Goal: Task Accomplishment & Management: Manage account settings

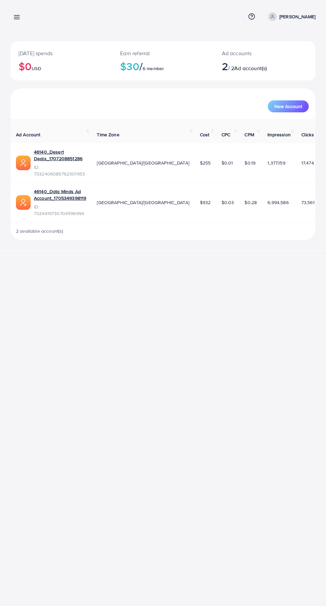
click at [12, 16] on link at bounding box center [16, 17] width 10 height 8
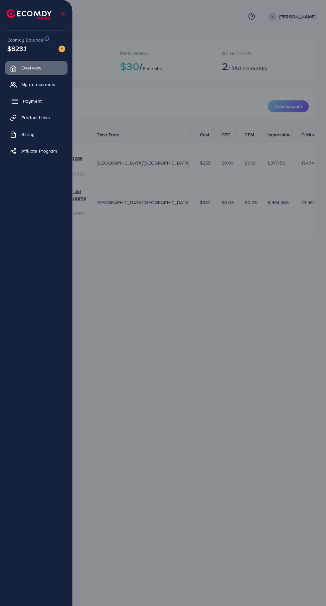
click at [10, 102] on link "Payment" at bounding box center [36, 100] width 62 height 13
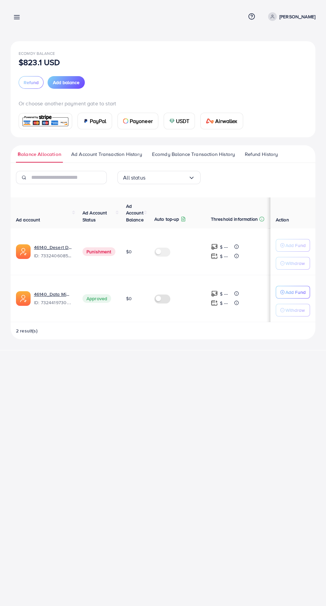
click at [259, 155] on span "Refund History" at bounding box center [261, 153] width 33 height 7
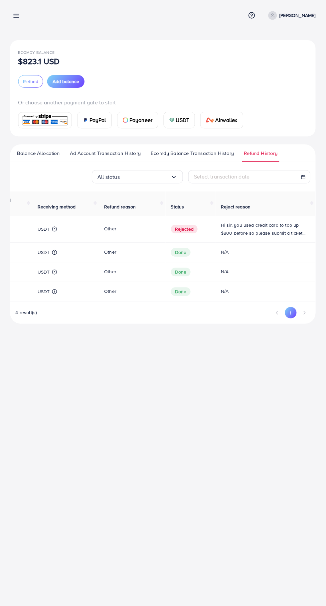
click at [15, 20] on icon at bounding box center [16, 17] width 7 height 7
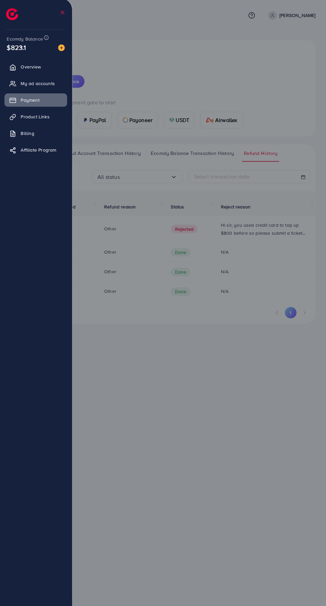
click at [13, 19] on img at bounding box center [13, 15] width 12 height 12
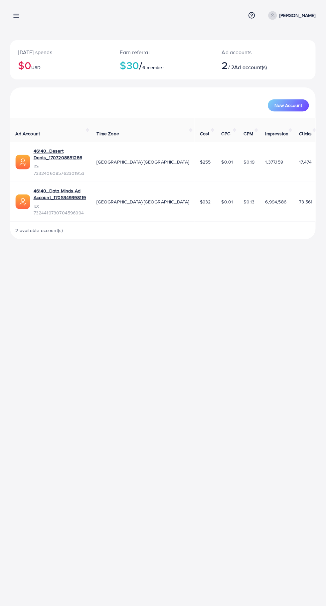
click at [17, 16] on icon at bounding box center [16, 17] width 7 height 7
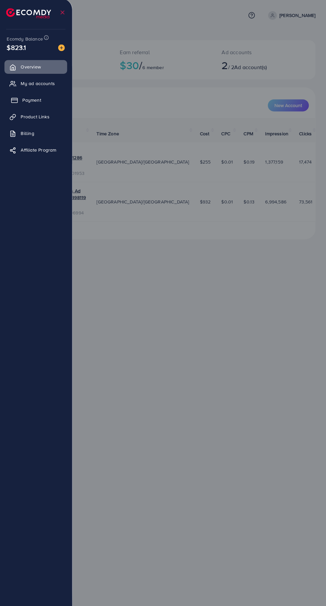
click at [13, 101] on icon at bounding box center [15, 101] width 7 height 7
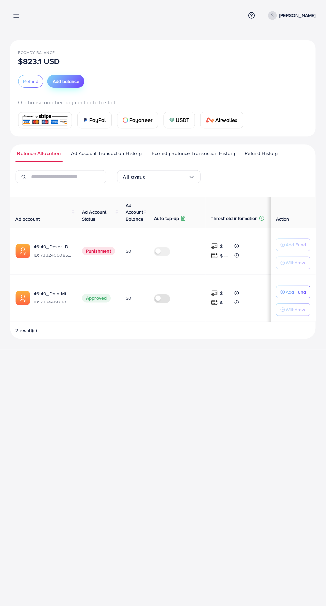
click at [67, 81] on span "Add balance" at bounding box center [66, 82] width 27 height 7
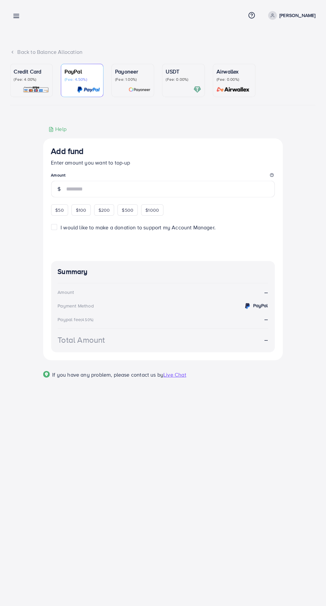
click at [24, 87] on img at bounding box center [36, 91] width 26 height 8
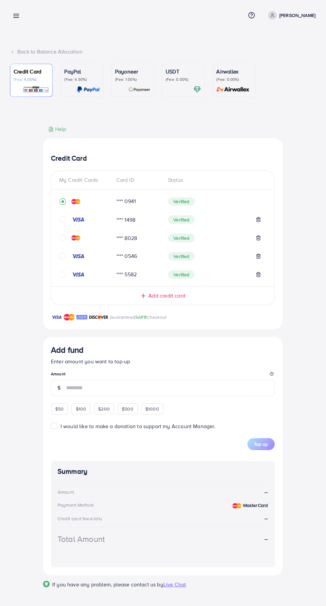
scroll to position [1, 0]
click at [63, 221] on icon "circle" at bounding box center [63, 219] width 7 height 7
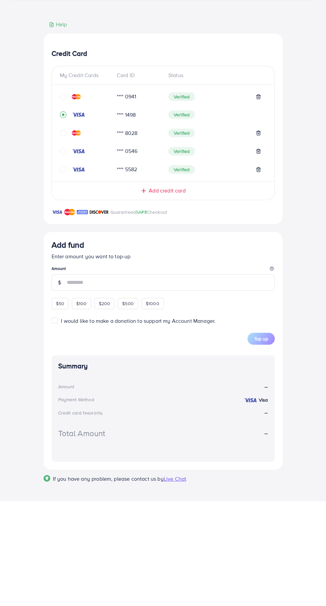
click at [258, 202] on icon at bounding box center [257, 201] width 5 height 5
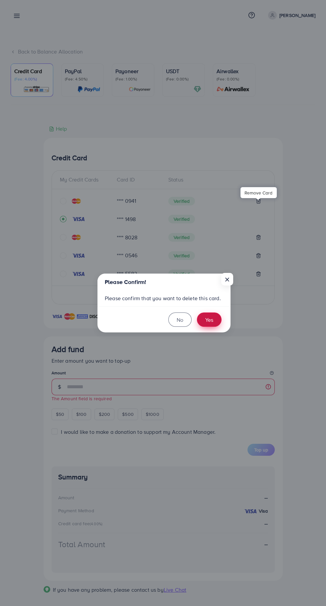
click at [206, 321] on button "Yes" at bounding box center [209, 319] width 25 height 14
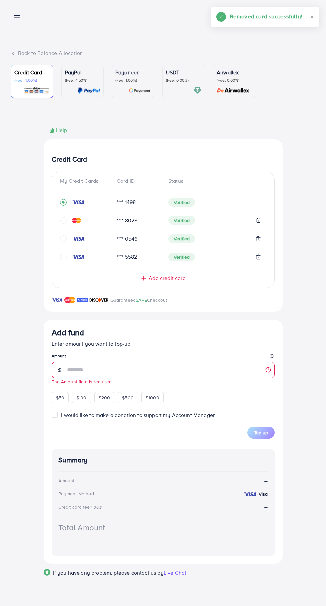
scroll to position [0, 0]
click at [17, 17] on line at bounding box center [16, 17] width 5 height 0
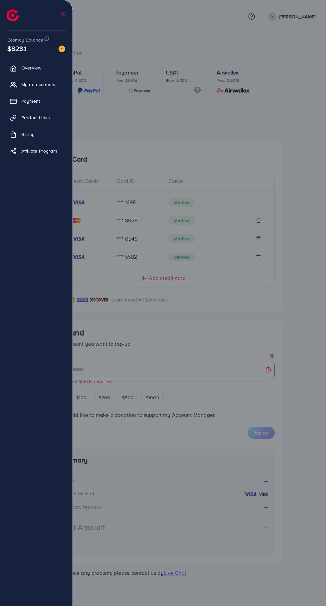
click at [309, 312] on div at bounding box center [163, 363] width 326 height 727
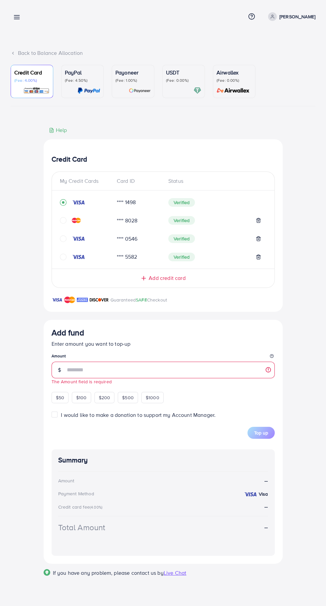
click at [15, 17] on icon at bounding box center [16, 17] width 7 height 7
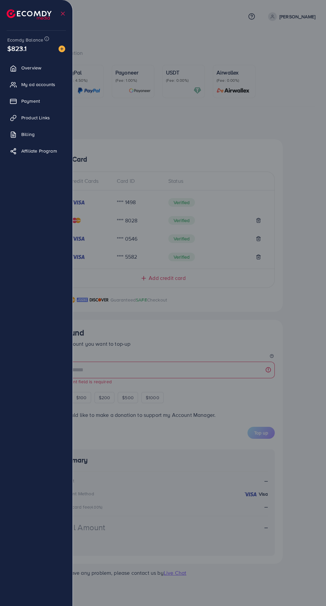
click at [312, 346] on div at bounding box center [163, 363] width 326 height 727
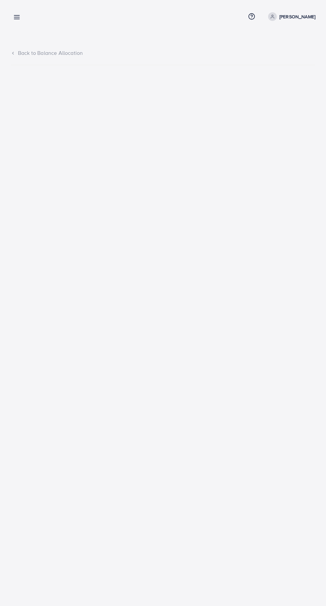
click at [20, 17] on icon at bounding box center [16, 17] width 7 height 7
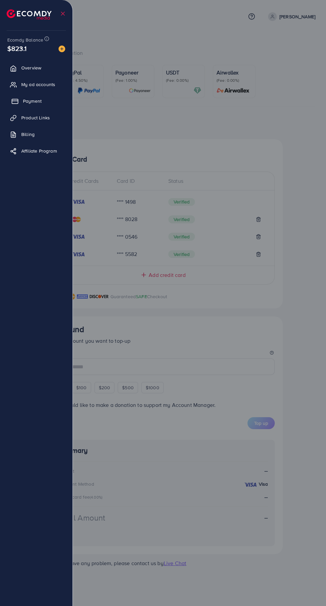
click at [38, 98] on span "Payment" at bounding box center [32, 101] width 19 height 7
